Goal: Obtain resource: Obtain resource

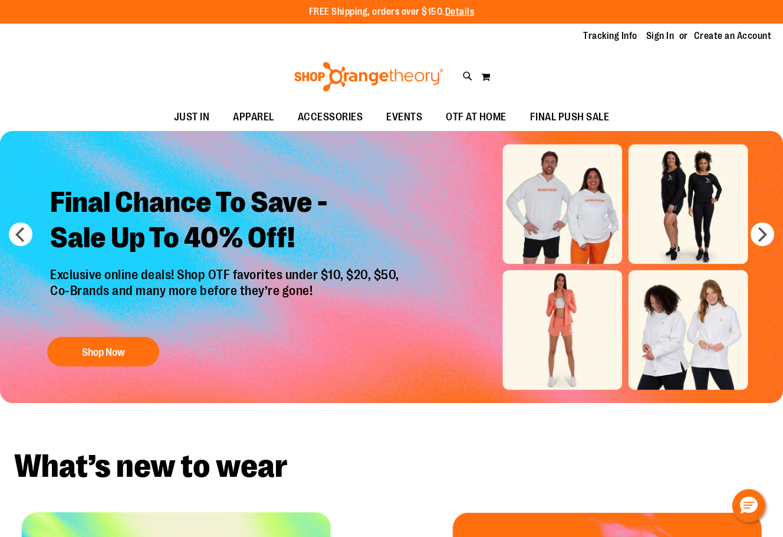
click at [652, 39] on link "Sign In" at bounding box center [660, 35] width 28 height 13
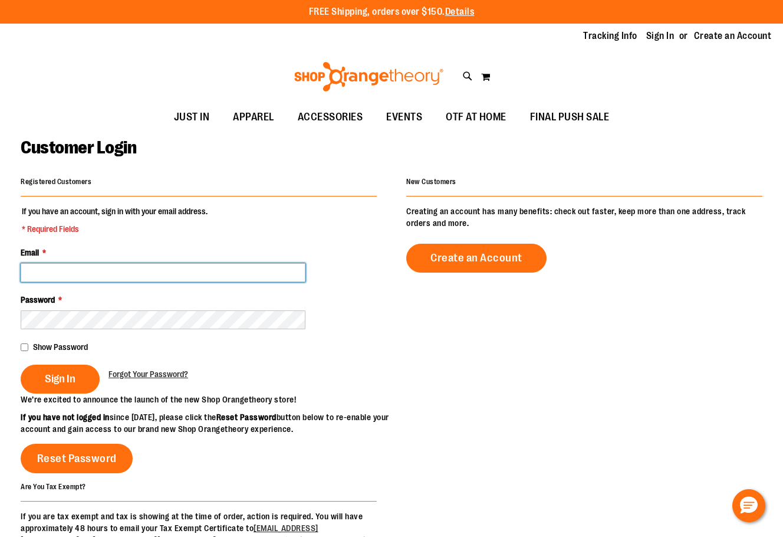
click at [178, 264] on input "Email *" at bounding box center [163, 272] width 285 height 19
type input "**********"
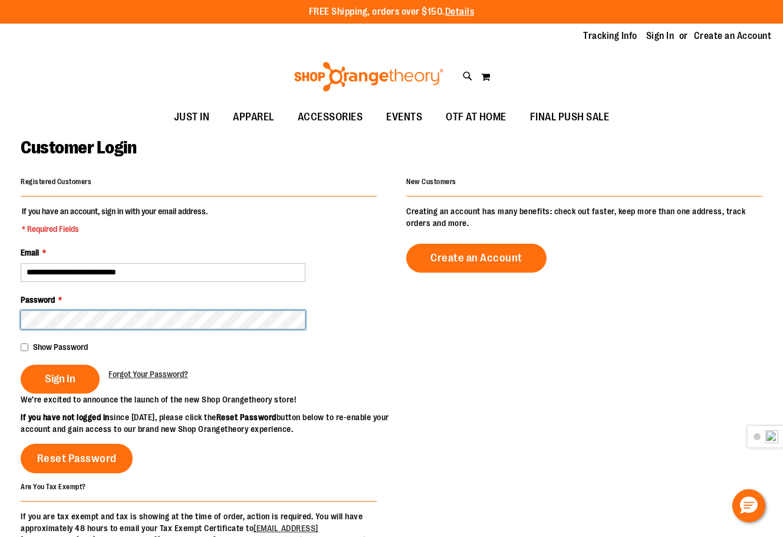
click at [21, 364] on button "Sign In" at bounding box center [60, 378] width 79 height 29
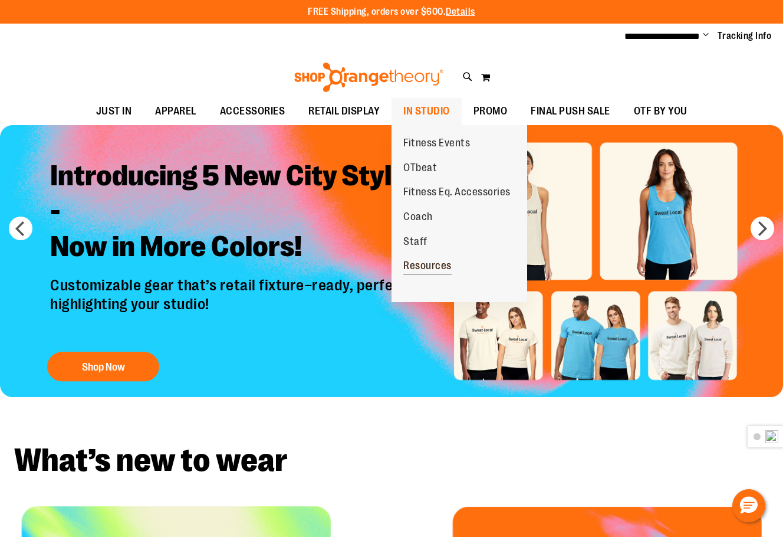
click at [428, 269] on span "Resources" at bounding box center [427, 267] width 48 height 15
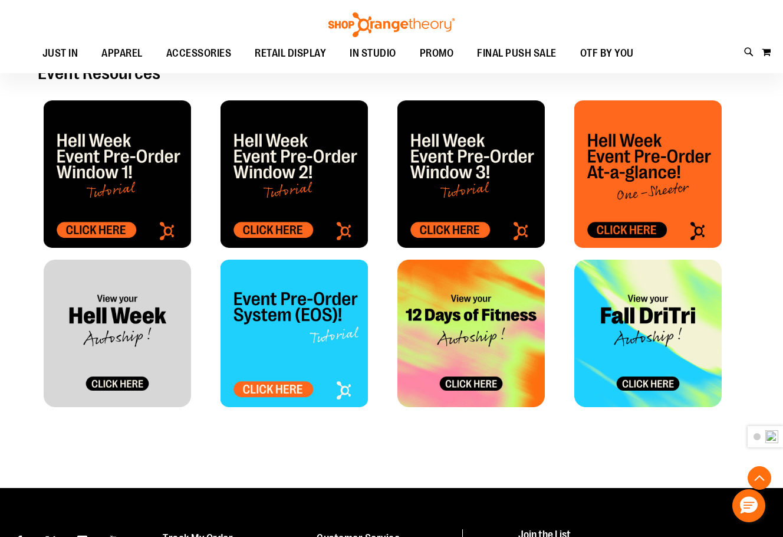
scroll to position [530, 0]
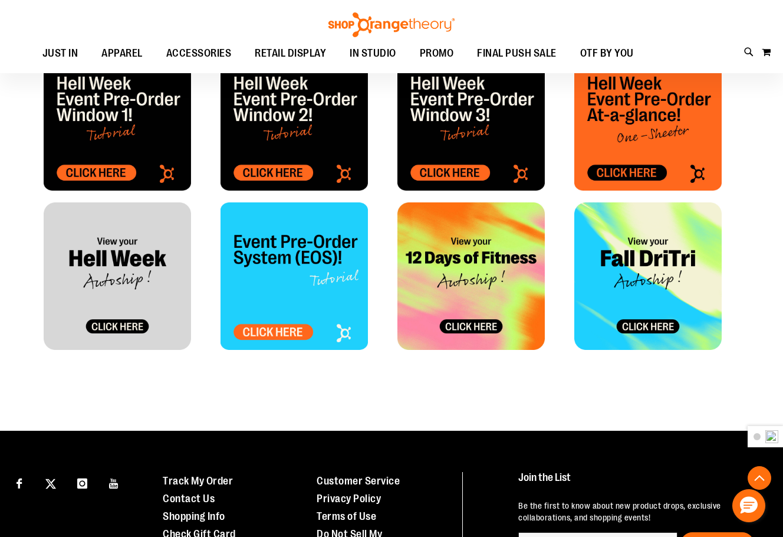
click at [136, 274] on img at bounding box center [117, 275] width 147 height 147
